Goal: Task Accomplishment & Management: Use online tool/utility

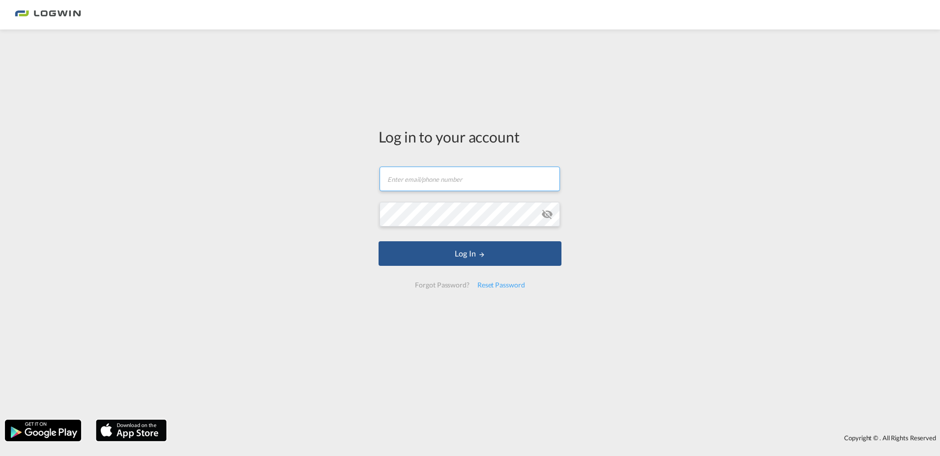
click at [404, 176] on input "text" at bounding box center [470, 179] width 180 height 25
type input "[PERSON_NAME][EMAIL_ADDRESS][PERSON_NAME][DOMAIN_NAME]"
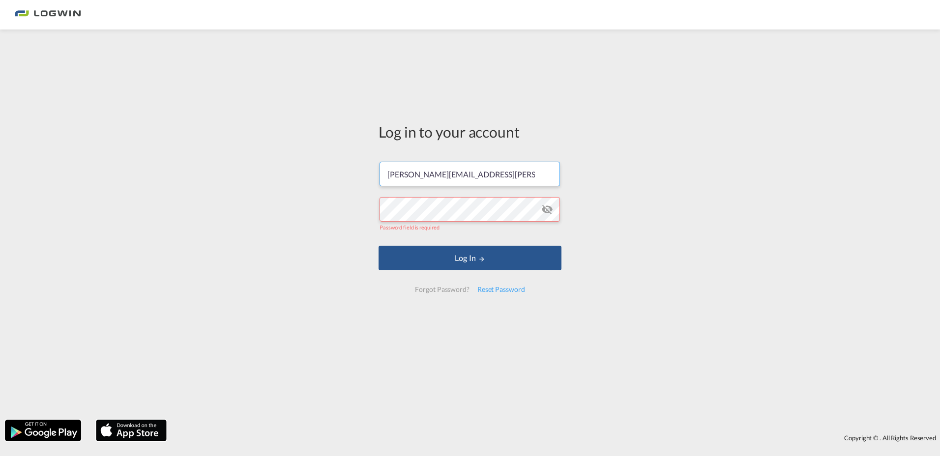
drag, startPoint x: 512, startPoint y: 177, endPoint x: 346, endPoint y: 173, distance: 166.3
click at [346, 173] on div "Log in to your account [PERSON_NAME][EMAIL_ADDRESS][PERSON_NAME][DOMAIN_NAME] P…" at bounding box center [470, 224] width 940 height 381
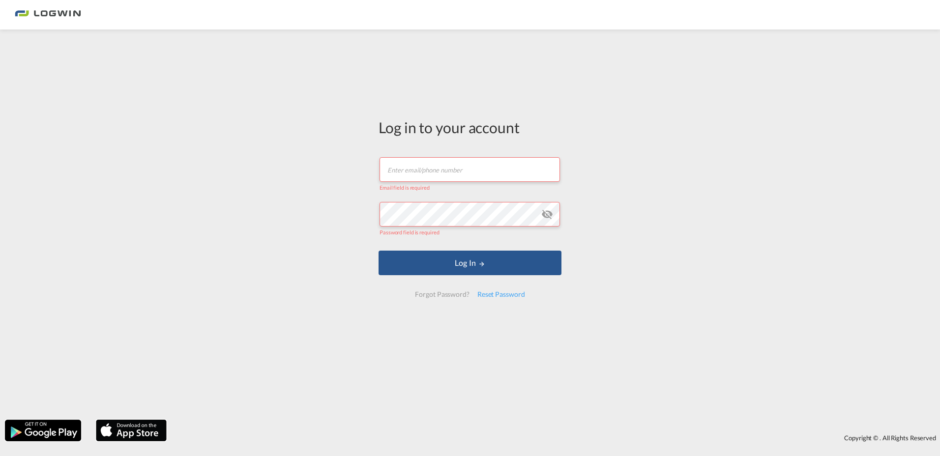
click at [467, 166] on input "text" at bounding box center [470, 169] width 180 height 25
type input "d"
click at [446, 179] on input "text" at bounding box center [470, 169] width 180 height 25
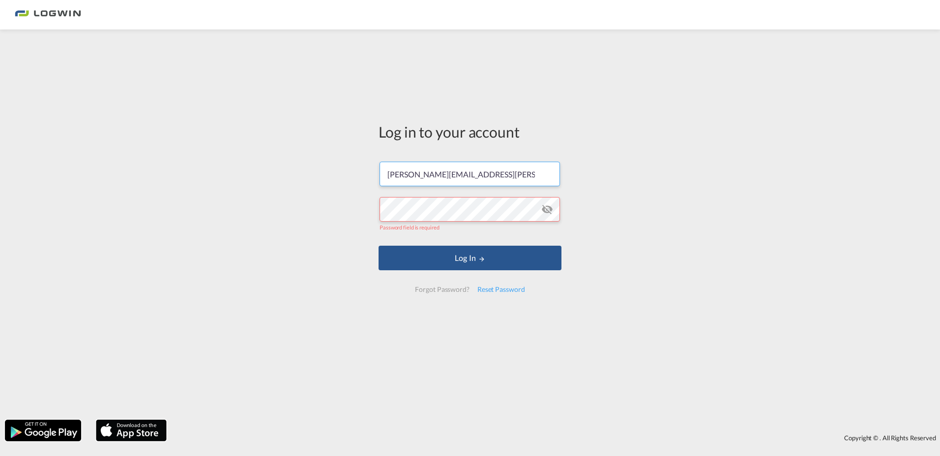
click at [496, 177] on input "[PERSON_NAME][EMAIL_ADDRESS][PERSON_NAME][DOMAIN_NAME]" at bounding box center [470, 174] width 180 height 25
drag, startPoint x: 422, startPoint y: 175, endPoint x: 374, endPoint y: 171, distance: 48.8
click at [374, 171] on div "Log in to your account [PERSON_NAME][EMAIL_ADDRESS][PERSON_NAME][DOMAIN_NAME] P…" at bounding box center [470, 211] width 198 height 355
type input "[PERSON_NAME][EMAIL_ADDRESS][DOMAIN_NAME]"
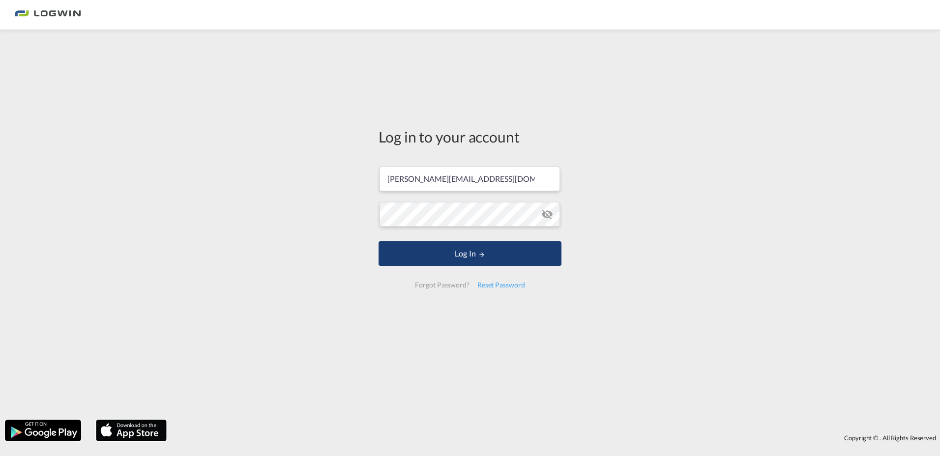
click at [462, 260] on button "Log In" at bounding box center [470, 253] width 183 height 25
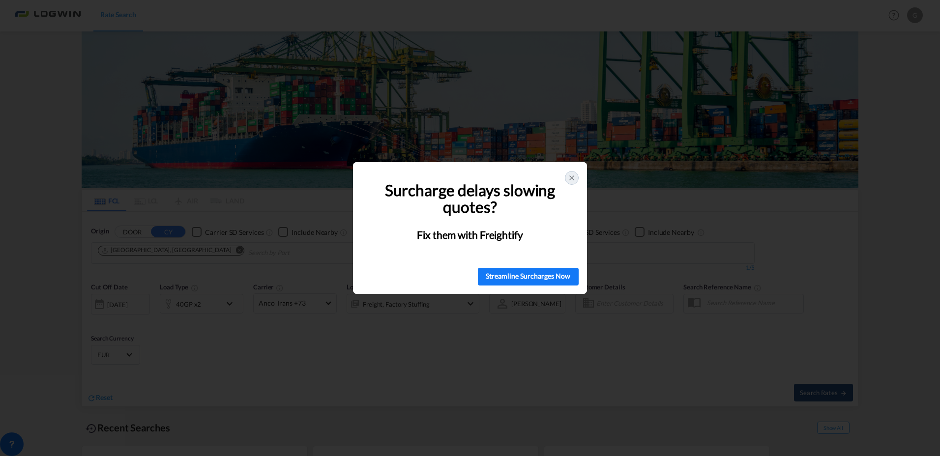
click at [580, 174] on div "Surcharge delays slowing quotes? Fix them with Freightify" at bounding box center [470, 210] width 234 height 97
click at [571, 179] on icon at bounding box center [572, 178] width 8 height 8
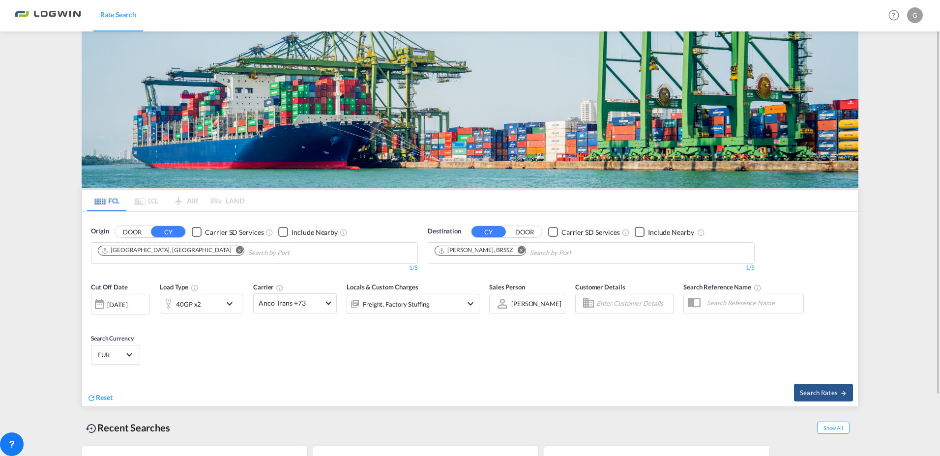
click at [236, 249] on md-icon "Remove" at bounding box center [239, 250] width 7 height 7
click at [168, 251] on body "Rate Search Rate Search Help Resources Product Release G My Profile Logout FCL …" at bounding box center [470, 228] width 940 height 456
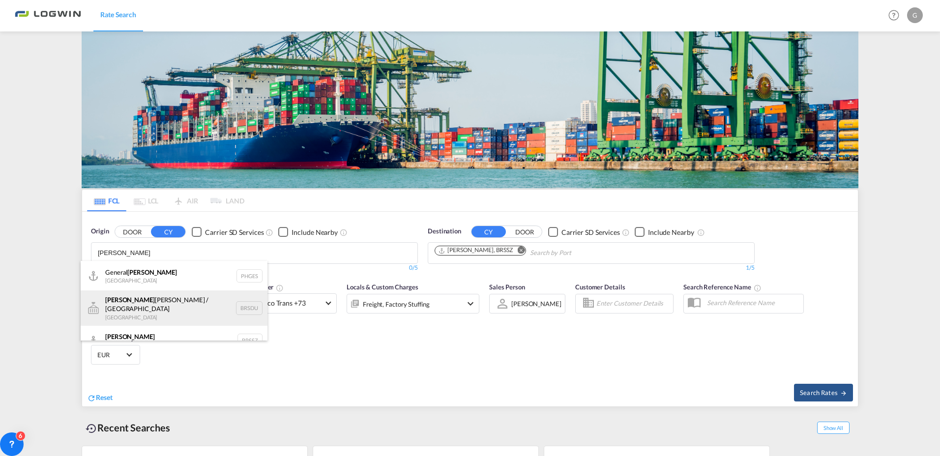
scroll to position [9, 0]
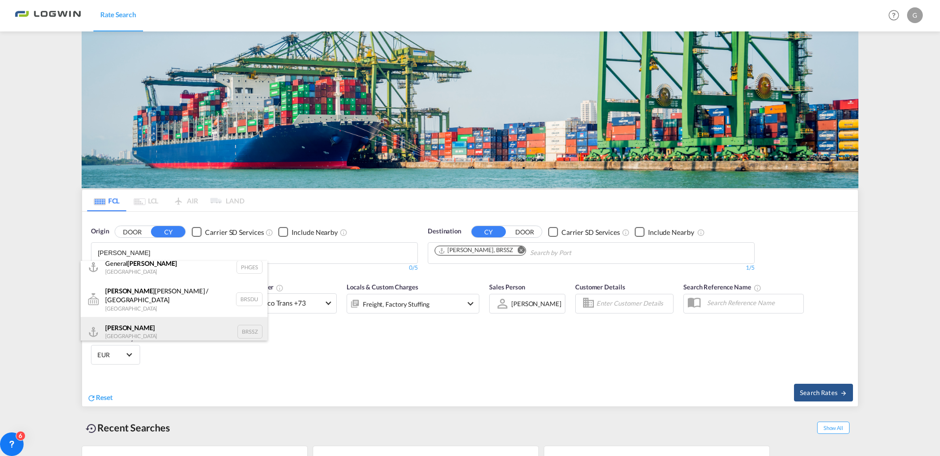
type input "[PERSON_NAME]"
click at [123, 321] on div "[PERSON_NAME] [GEOGRAPHIC_DATA] BRSSZ" at bounding box center [174, 332] width 187 height 30
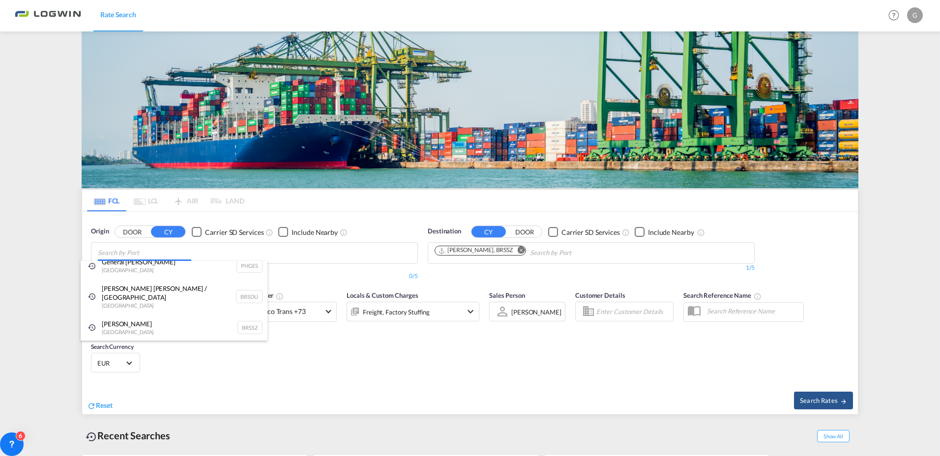
scroll to position [0, 0]
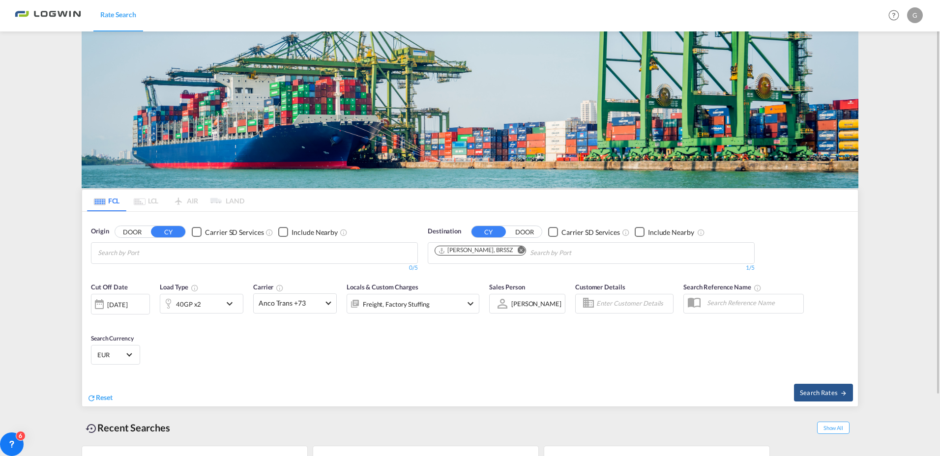
click at [517, 250] on md-icon "Remove" at bounding box center [520, 250] width 7 height 7
click at [258, 258] on body "Rate Search Rate Search Help Resources Product Release G My Profile Logout FCL …" at bounding box center [470, 228] width 940 height 456
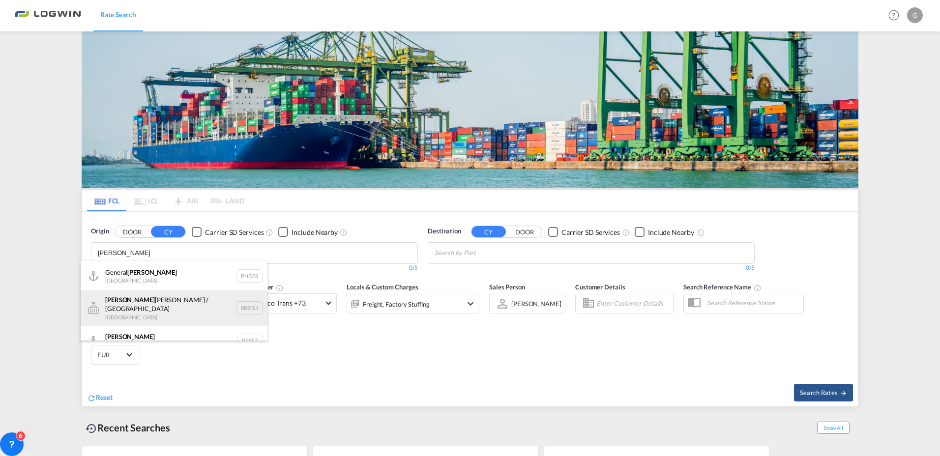
scroll to position [9, 0]
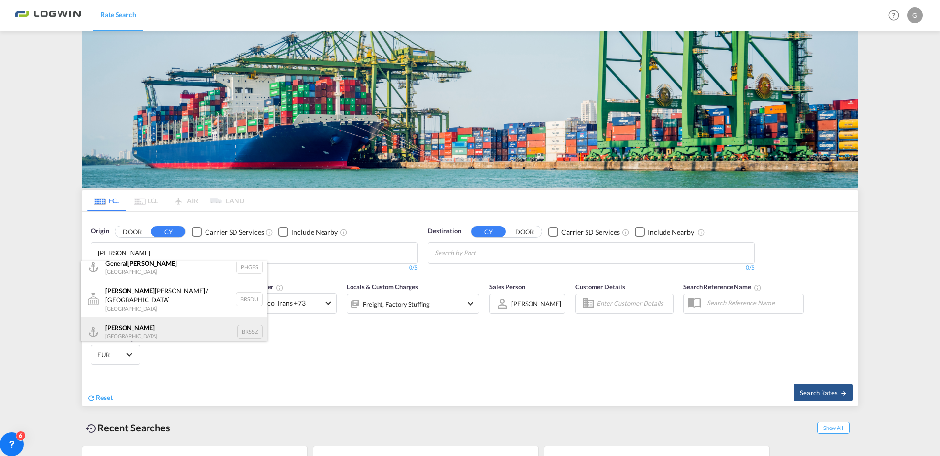
type input "[PERSON_NAME]"
click at [121, 323] on div "[PERSON_NAME] [GEOGRAPHIC_DATA] BRSSZ" at bounding box center [174, 332] width 187 height 30
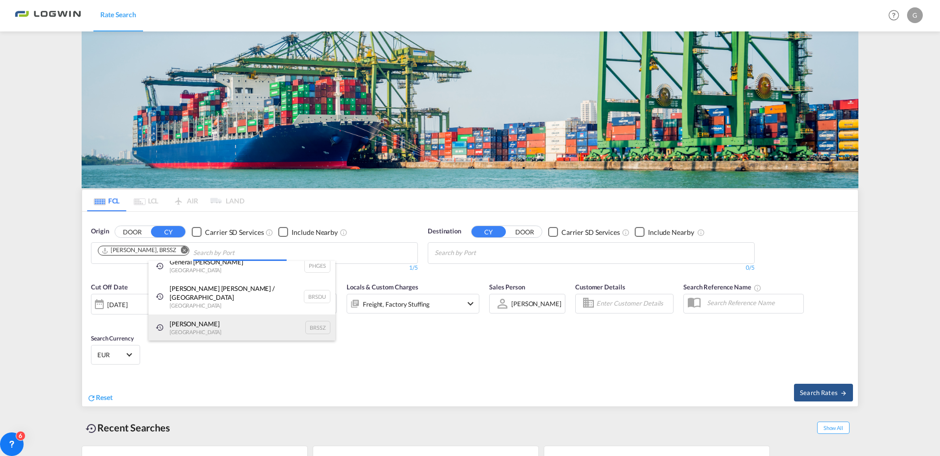
scroll to position [0, 0]
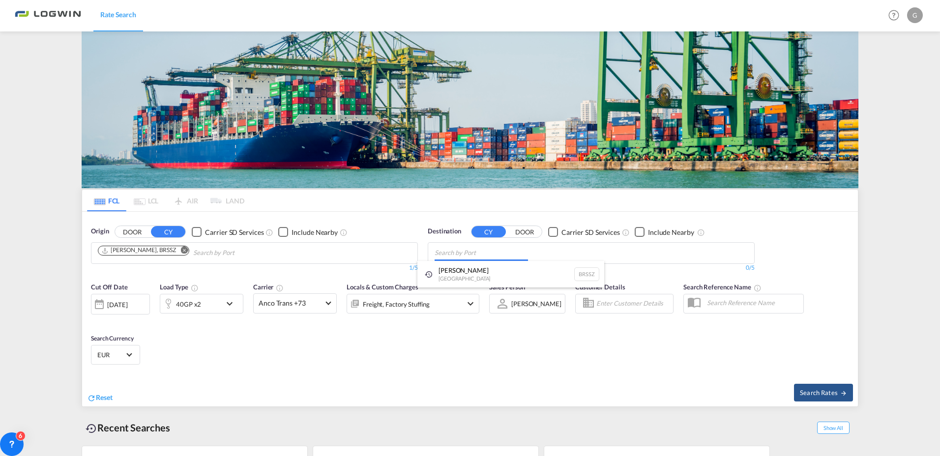
click at [486, 250] on body "Rate Search Rate Search Help Resources Product Release G My Profile Logout FCL …" at bounding box center [470, 228] width 940 height 456
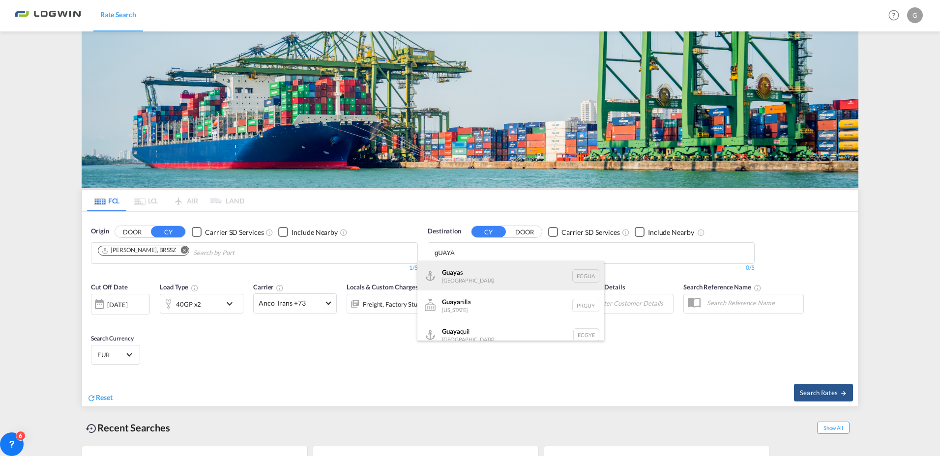
scroll to position [9, 0]
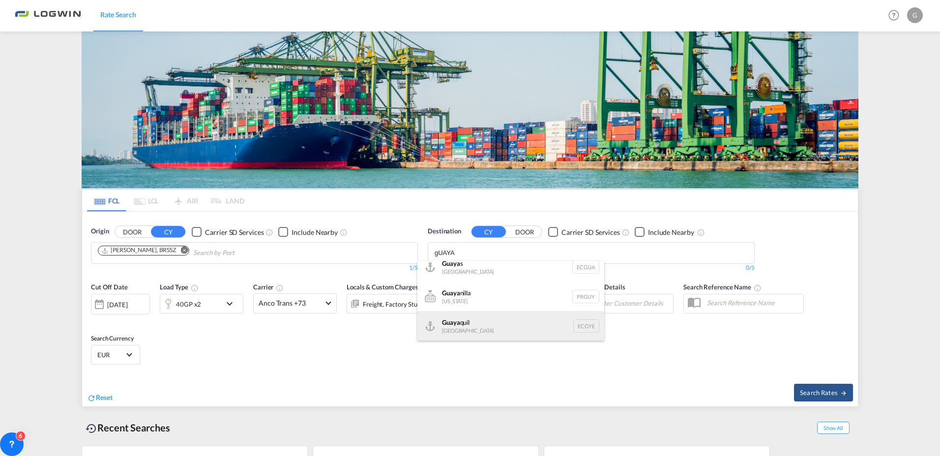
type input "gUAYA"
click at [489, 330] on div "Guaya quil [GEOGRAPHIC_DATA] [GEOGRAPHIC_DATA]" at bounding box center [511, 326] width 187 height 30
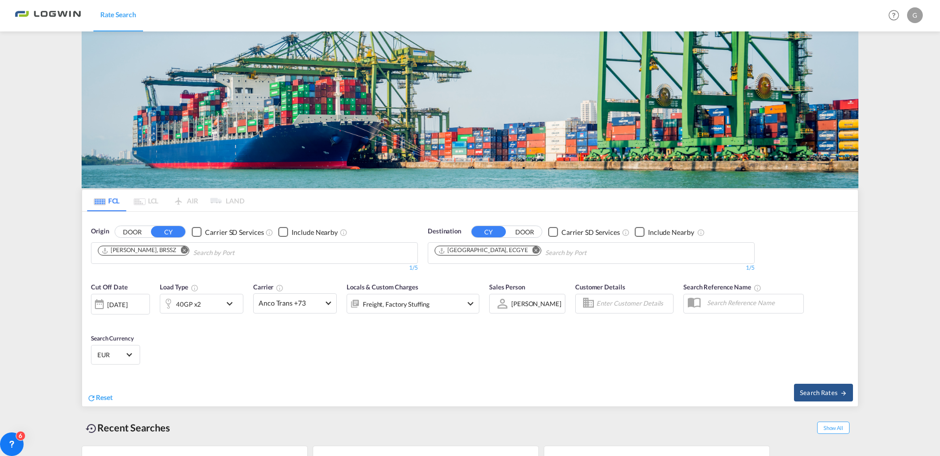
scroll to position [0, 0]
click at [231, 304] on md-icon "icon-chevron-down" at bounding box center [232, 304] width 17 height 12
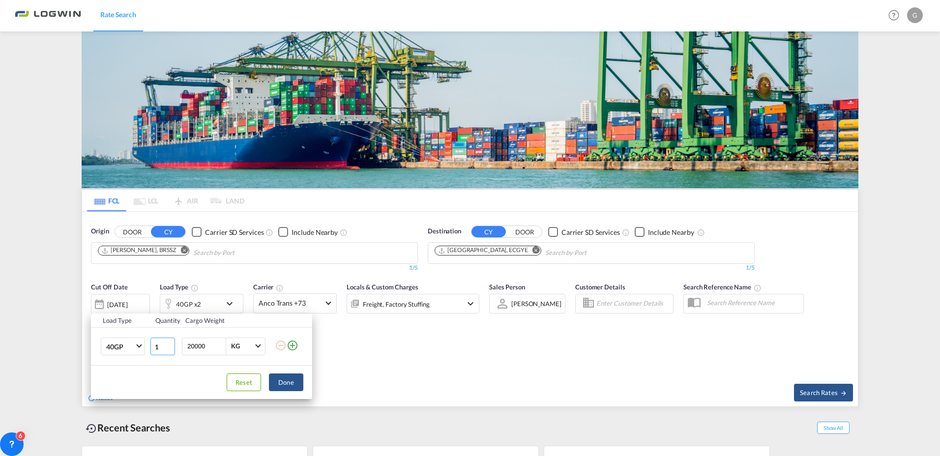
type input "1"
click at [169, 347] on input "1" at bounding box center [162, 347] width 25 height 18
click at [285, 386] on button "Done" at bounding box center [286, 383] width 34 height 18
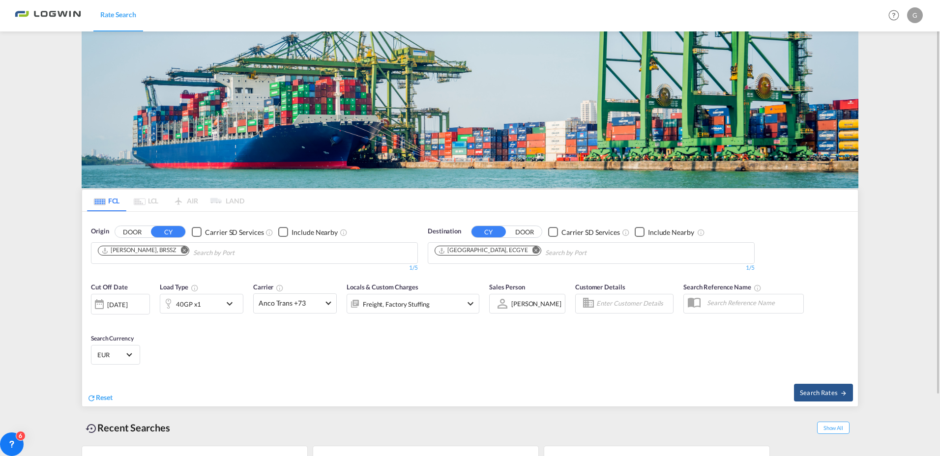
click at [479, 339] on div "Cut Off Date [DATE] [DATE] Load Type 40GP x1 Carrier Anco Trans +73 Online Rate…" at bounding box center [470, 325] width 776 height 96
click at [819, 394] on span "Search Rates" at bounding box center [823, 393] width 47 height 8
type input "BRSSZ to ECGYE / [DATE]"
